Goal: Navigation & Orientation: Find specific page/section

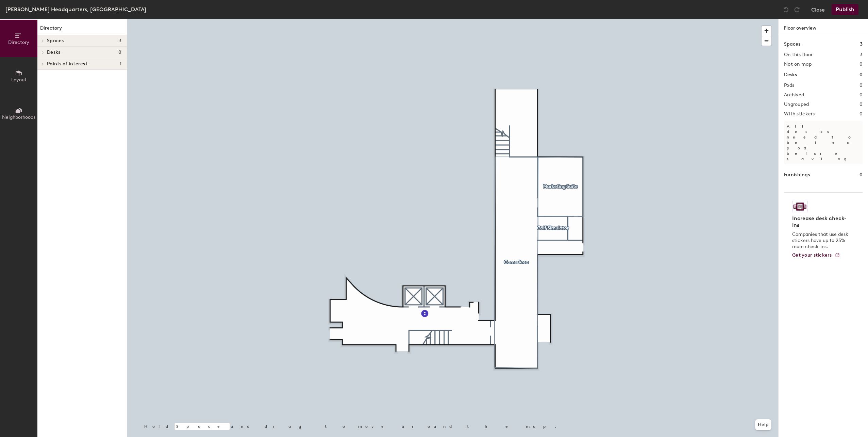
click at [43, 42] on icon at bounding box center [43, 40] width 3 height 3
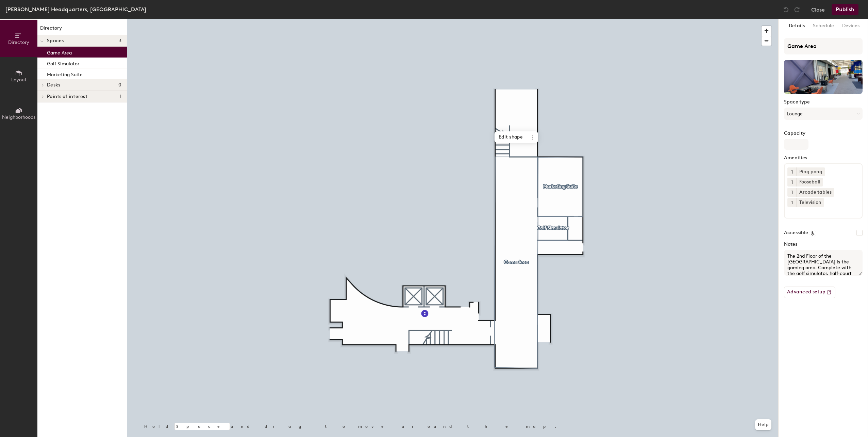
click at [48, 50] on p "Game Area" at bounding box center [59, 52] width 25 height 8
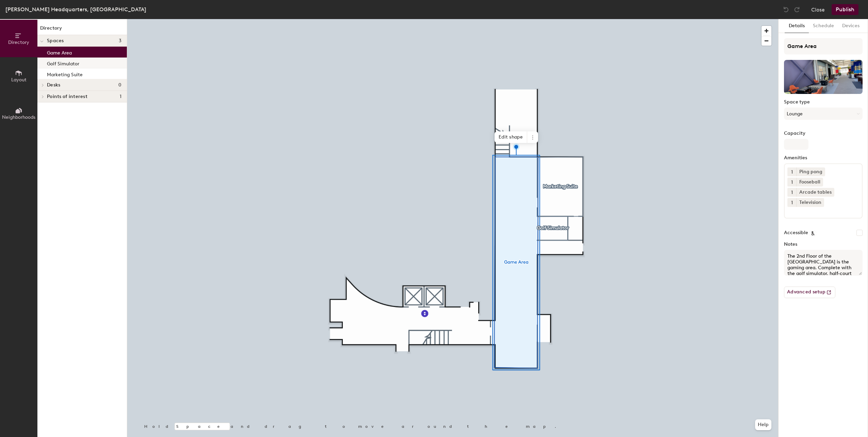
click at [54, 64] on p "Golf Simulator" at bounding box center [63, 63] width 32 height 8
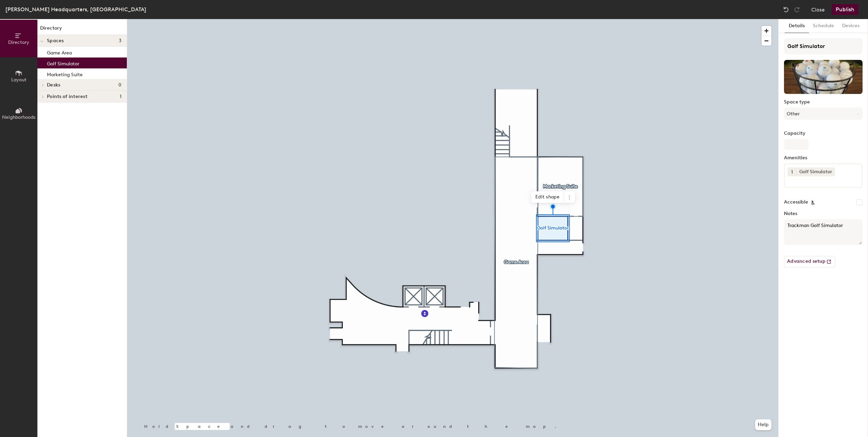
click at [57, 85] on span "Desks" at bounding box center [53, 84] width 13 height 5
click at [53, 94] on span "Points of interest" at bounding box center [67, 96] width 40 height 5
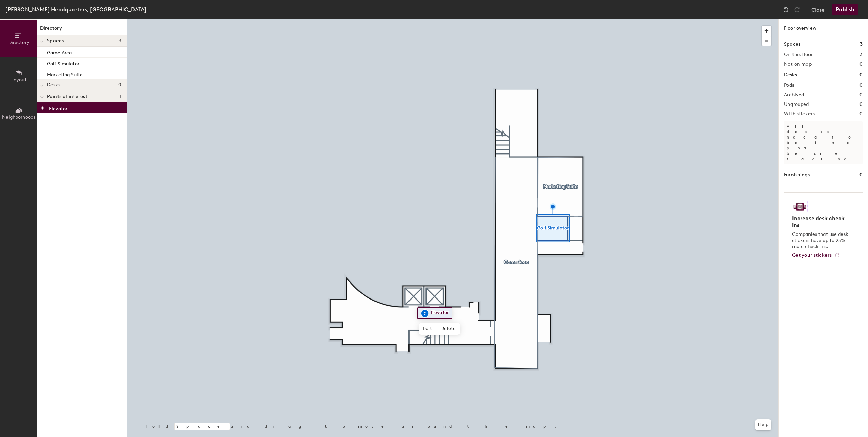
click at [55, 110] on p "Elevator" at bounding box center [58, 108] width 18 height 8
click at [410, 19] on div at bounding box center [452, 19] width 651 height 0
